Goal: Transaction & Acquisition: Purchase product/service

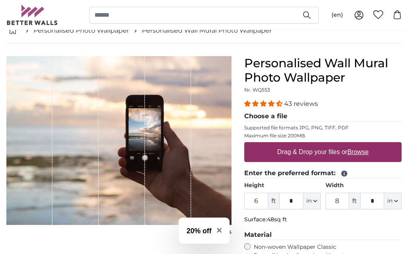
scroll to position [47, 0]
click at [336, 202] on input "8" at bounding box center [337, 201] width 24 height 17
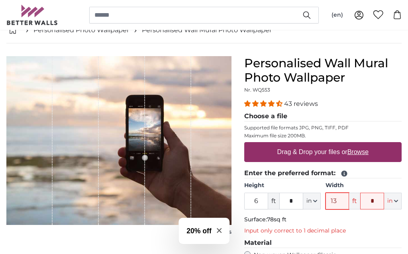
type input "13 138"
click at [265, 202] on input "6" at bounding box center [256, 201] width 24 height 17
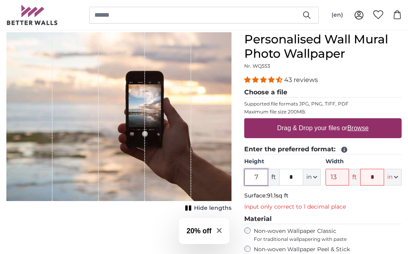
scroll to position [70, 0]
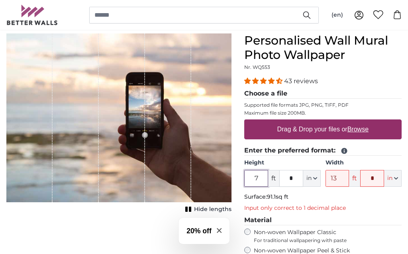
type input "7"
click at [309, 131] on label "Drag & Drop your files or Browse" at bounding box center [323, 130] width 98 height 16
click at [309, 122] on input "Drag & Drop your files or Browse" at bounding box center [322, 121] width 157 height 2
click at [260, 92] on legend "Choose a file" at bounding box center [322, 94] width 157 height 10
click at [308, 78] on span "43 reviews" at bounding box center [301, 81] width 34 height 8
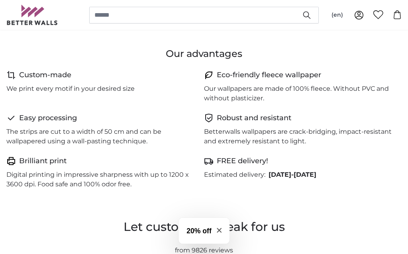
scroll to position [425, 0]
